Goal: Task Accomplishment & Management: Use online tool/utility

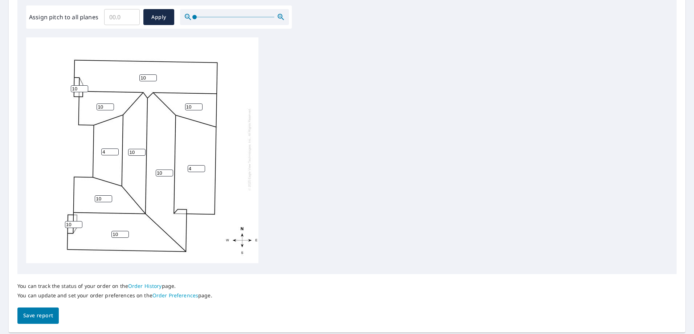
scroll to position [8, 0]
click at [30, 318] on span "Save report" at bounding box center [38, 315] width 30 height 9
click at [160, 20] on span "Apply" at bounding box center [158, 17] width 19 height 9
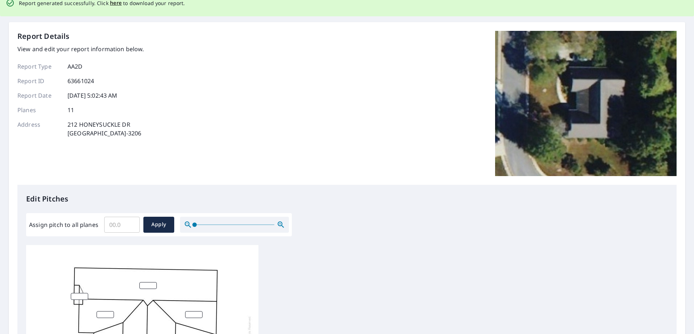
scroll to position [0, 0]
